Goal: Check status: Check status

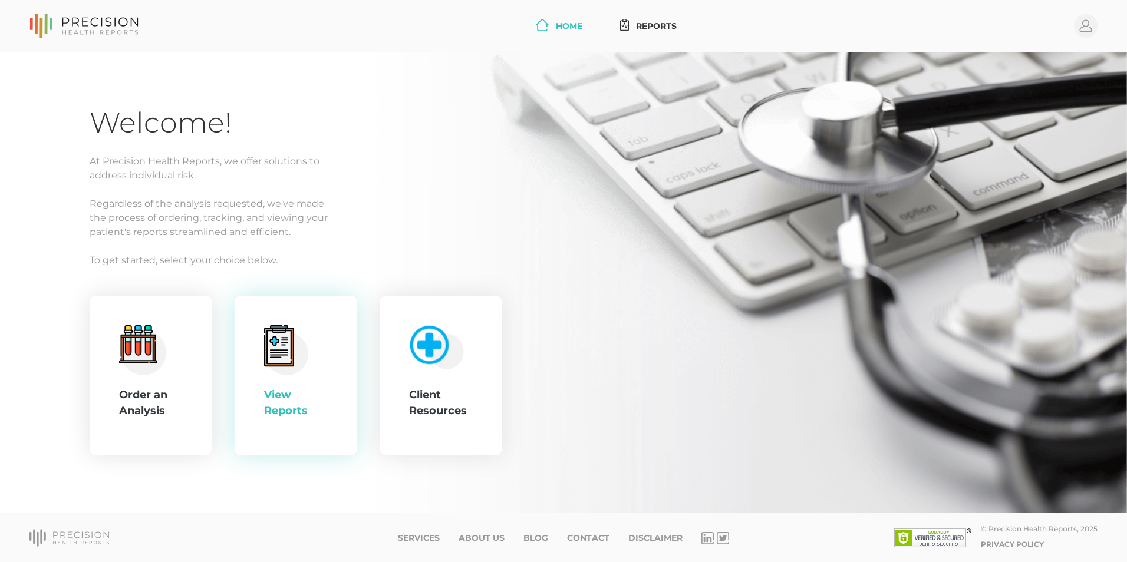
click at [255, 379] on div "View Reports" at bounding box center [296, 376] width 123 height 160
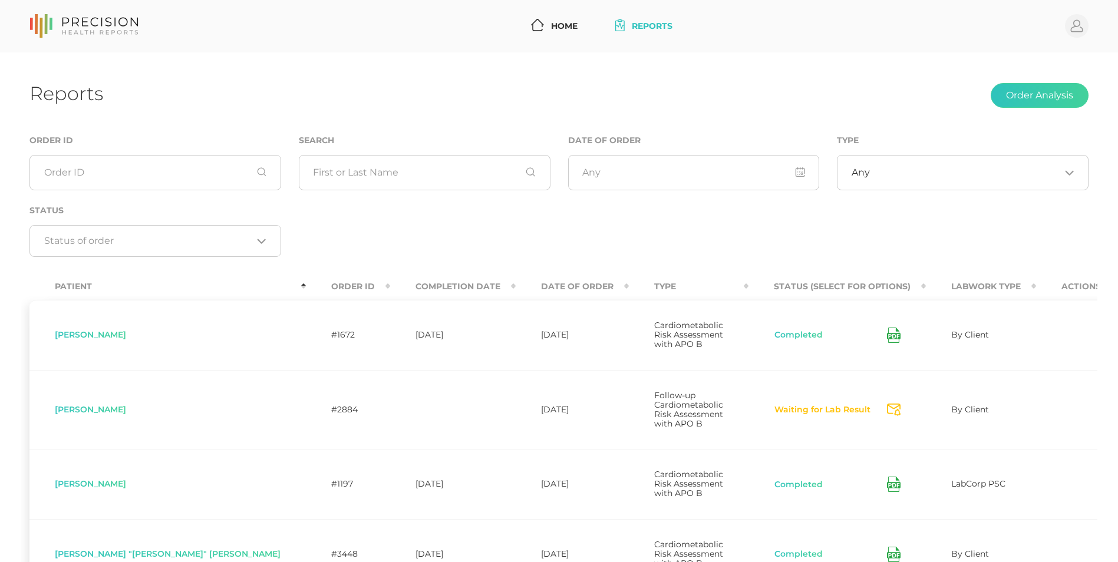
click at [390, 285] on th "Completion Date" at bounding box center [453, 287] width 126 height 27
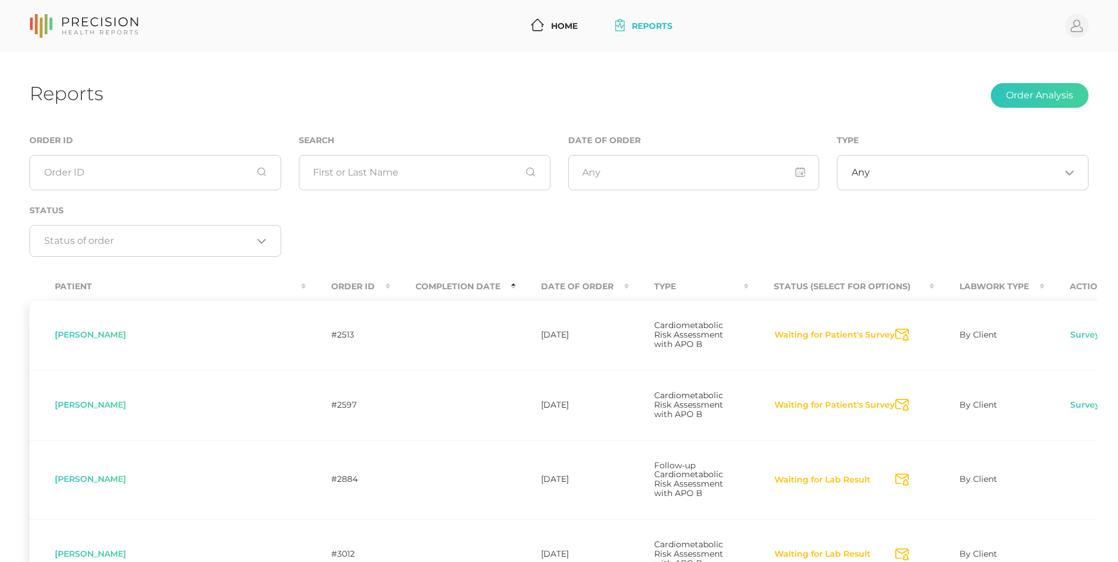
click at [390, 285] on th "Completion Date" at bounding box center [453, 287] width 126 height 27
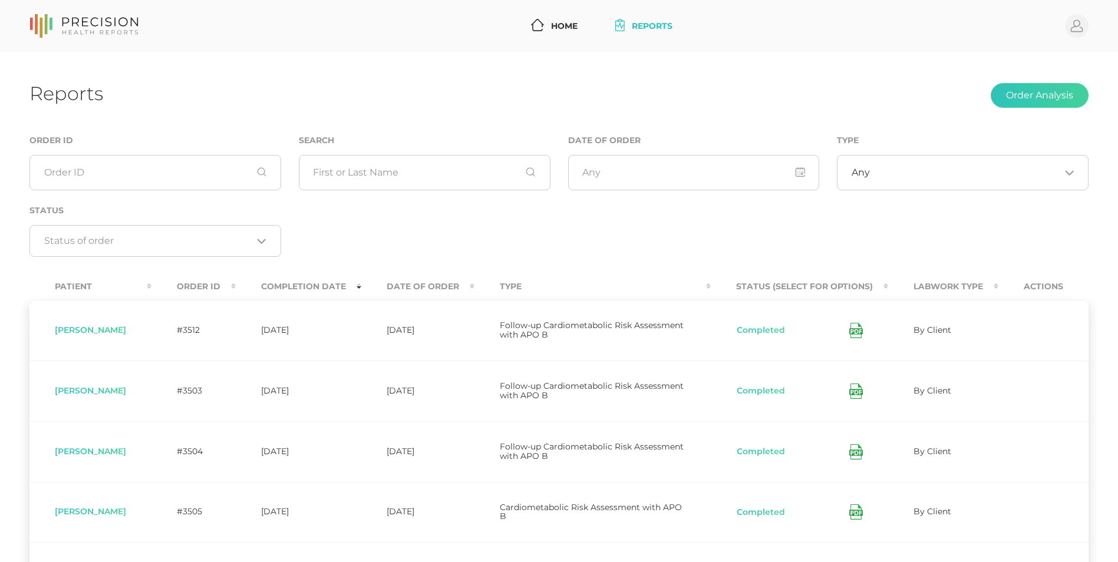
click at [427, 294] on th "Date Of Order" at bounding box center [417, 287] width 113 height 27
click at [444, 290] on th "Date Of Order" at bounding box center [417, 287] width 113 height 27
